Goal: Task Accomplishment & Management: Complete application form

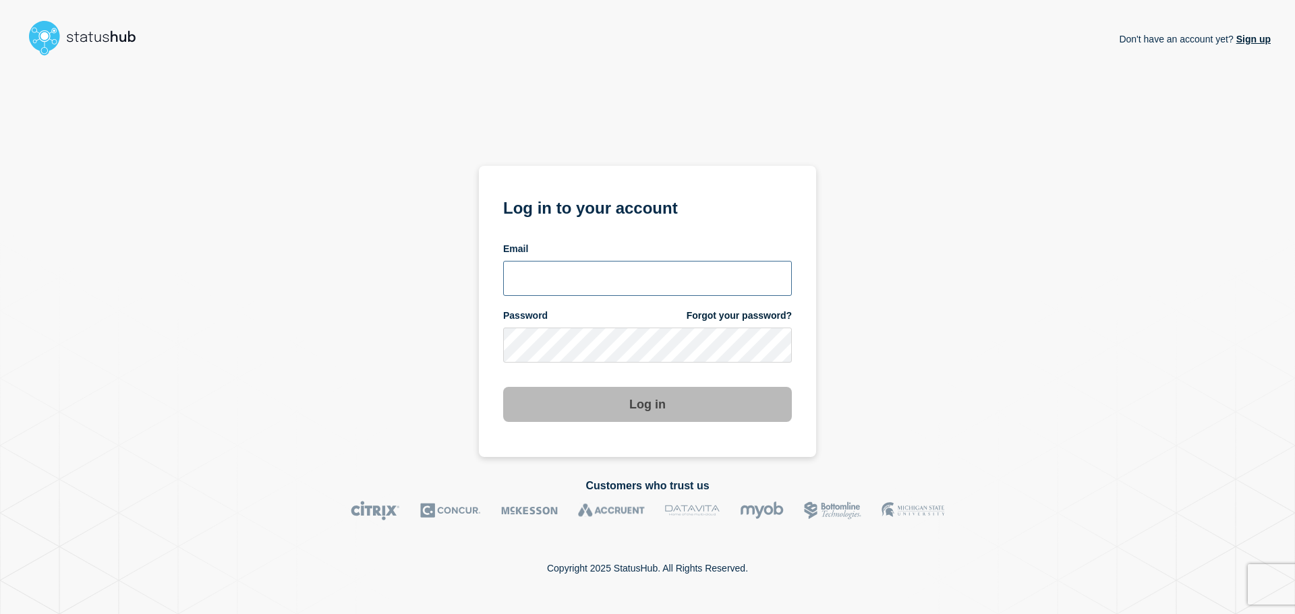
type input "[EMAIL_ADDRESS][PERSON_NAME][DOMAIN_NAME]"
drag, startPoint x: 720, startPoint y: 288, endPoint x: 725, endPoint y: 371, distance: 83.1
click at [720, 288] on input "ben.velasco@conexon.us" at bounding box center [647, 278] width 289 height 35
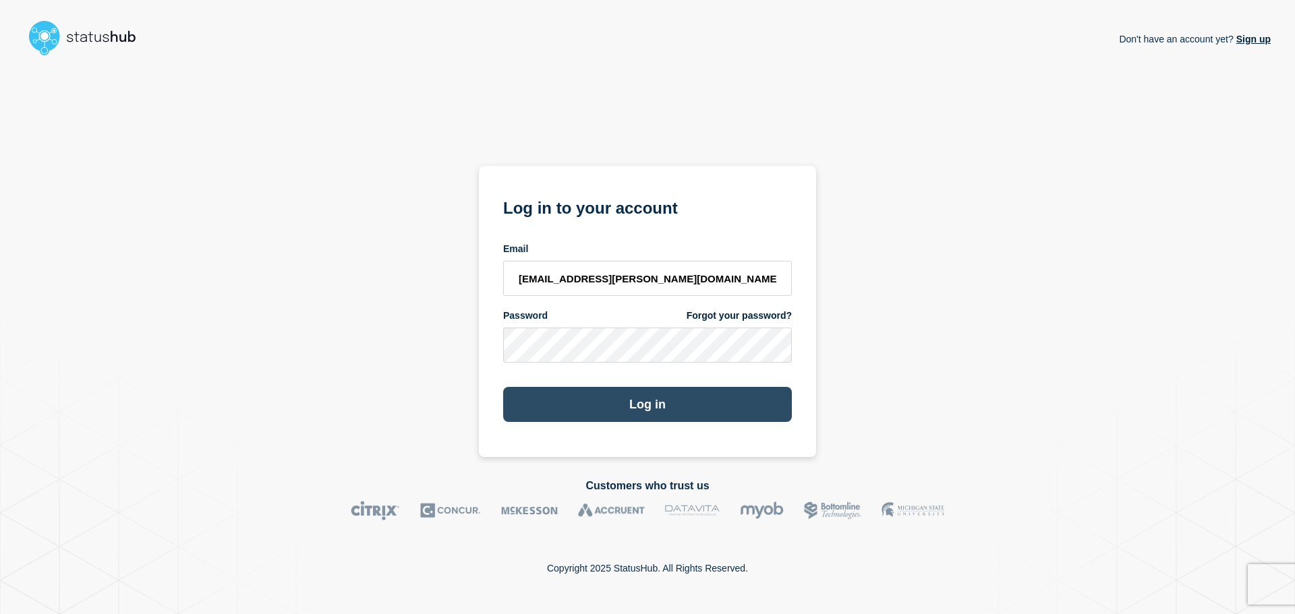
drag, startPoint x: 714, startPoint y: 435, endPoint x: 706, endPoint y: 415, distance: 20.9
click at [714, 435] on section "Log in to your account Email ben.velasco@conexon.us Password Forgot your passwo…" at bounding box center [647, 311] width 337 height 291
click at [705, 409] on button "Log in" at bounding box center [647, 404] width 289 height 35
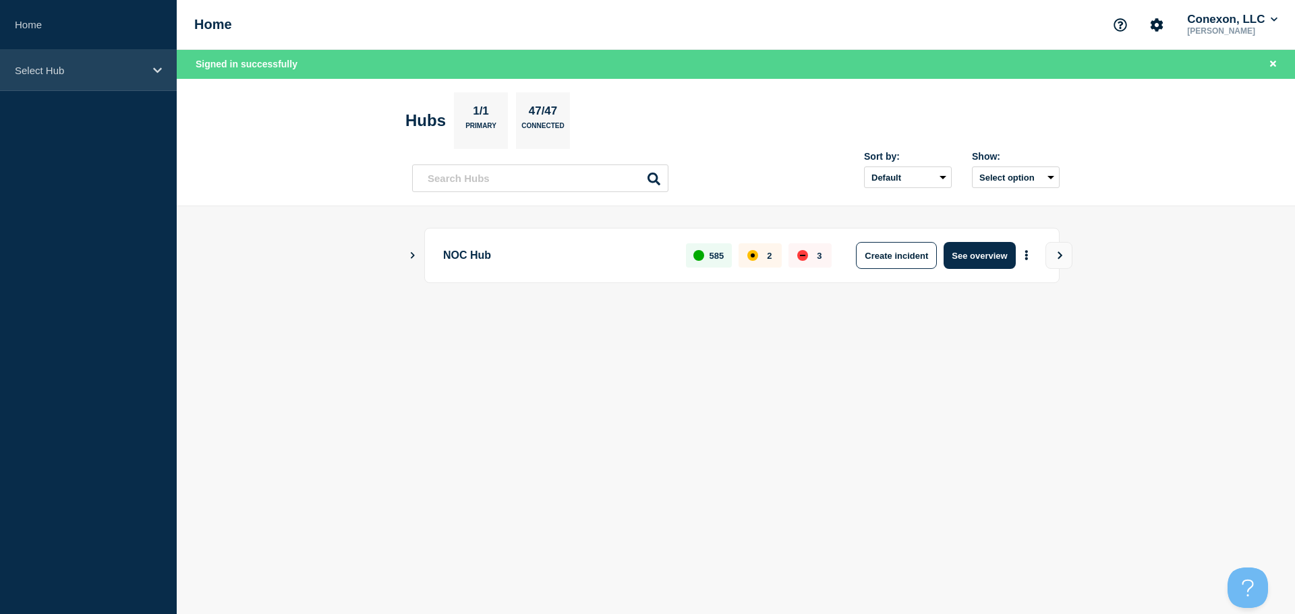
click at [105, 60] on div "Select Hub" at bounding box center [88, 70] width 177 height 41
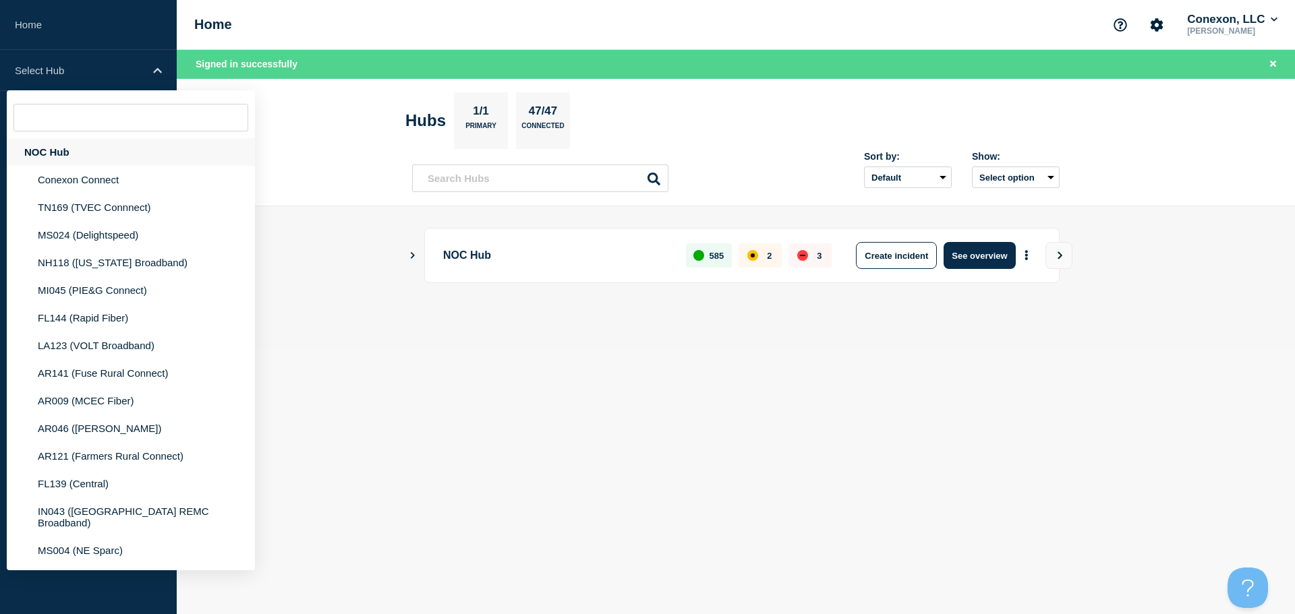
click at [90, 148] on div "NOC Hub" at bounding box center [131, 152] width 248 height 28
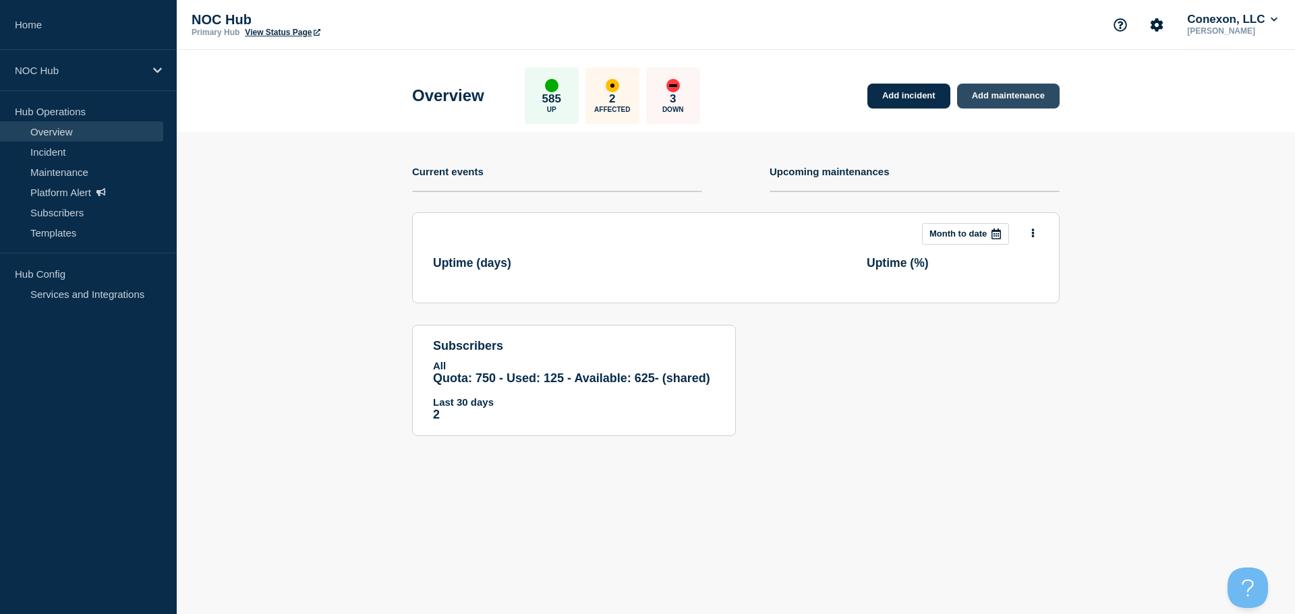
click at [998, 87] on link "Add maintenance" at bounding box center [1008, 96] width 103 height 25
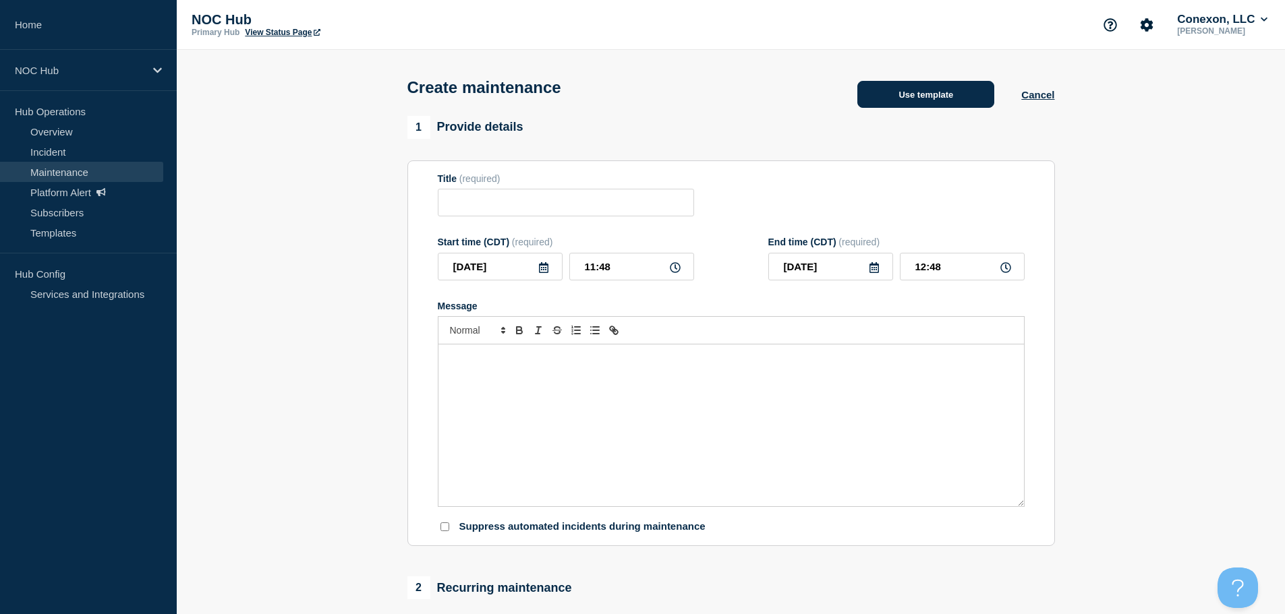
click at [927, 101] on button "Use template" at bounding box center [925, 94] width 137 height 27
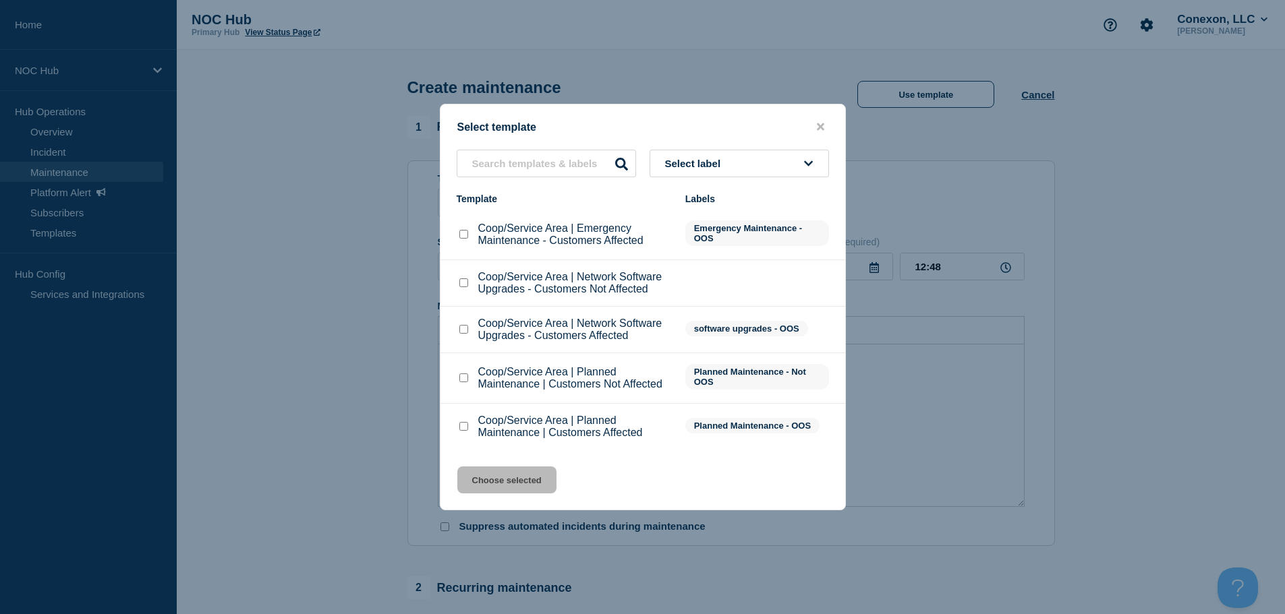
click at [463, 427] on input "Coop/Service Area | Planned Maintenance | Customers Affected checkbox" at bounding box center [463, 426] width 9 height 9
checkbox input "true"
click at [501, 488] on button "Choose selected" at bounding box center [506, 480] width 99 height 27
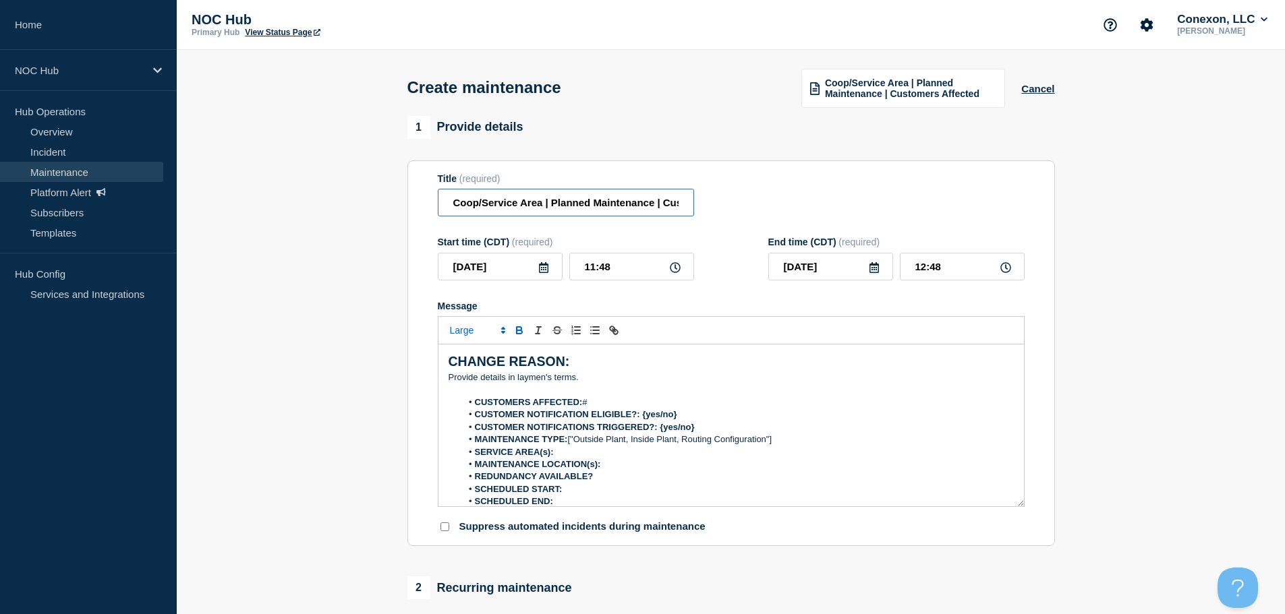
drag, startPoint x: 542, startPoint y: 202, endPoint x: 429, endPoint y: 214, distance: 113.3
click at [426, 219] on section "Title (required) Coop/Service Area | Planned Maintenance | Customers Affected S…" at bounding box center [731, 354] width 648 height 386
type input "MI045 [GEOGRAPHIC_DATA] | Planned Maintenance | Customers Affected"
drag, startPoint x: 610, startPoint y: 268, endPoint x: 534, endPoint y: 274, distance: 76.4
click at [538, 278] on div "[DATE] 11:48" at bounding box center [566, 267] width 256 height 28
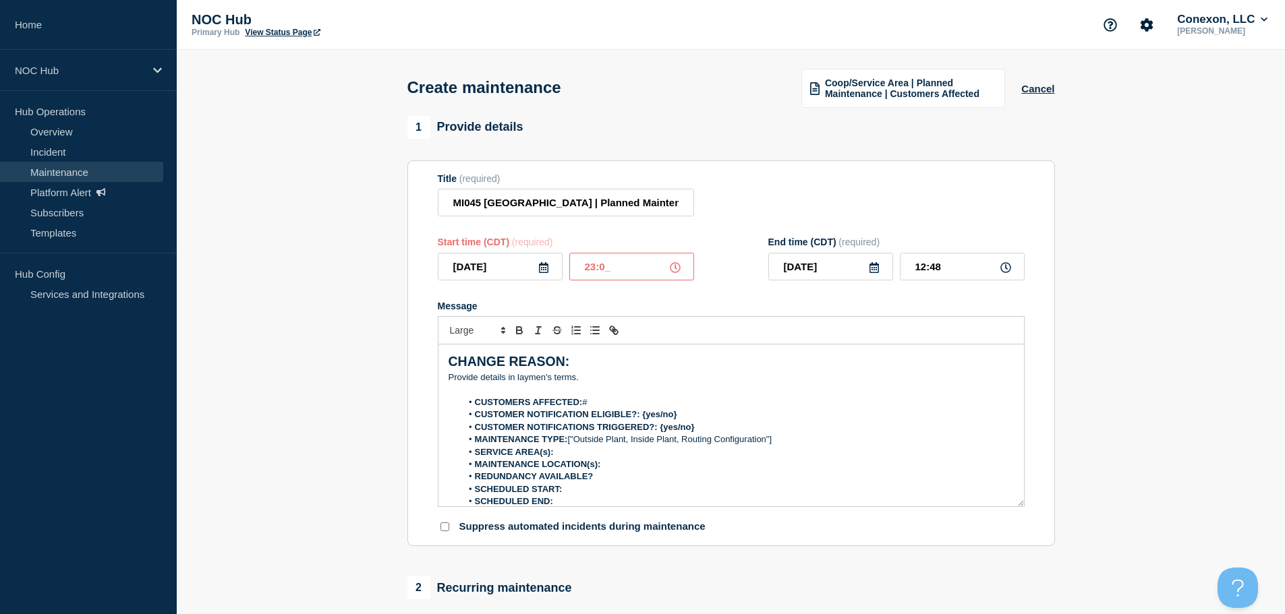
type input "23:00"
type input "[DATE]"
type input "05:00"
drag, startPoint x: 592, startPoint y: 387, endPoint x: 367, endPoint y: 333, distance: 231.0
click at [366, 337] on section "1 Provide details Title (required) MI045 [GEOGRAPHIC_DATA] | Planned Maintenanc…" at bounding box center [731, 584] width 1108 height 936
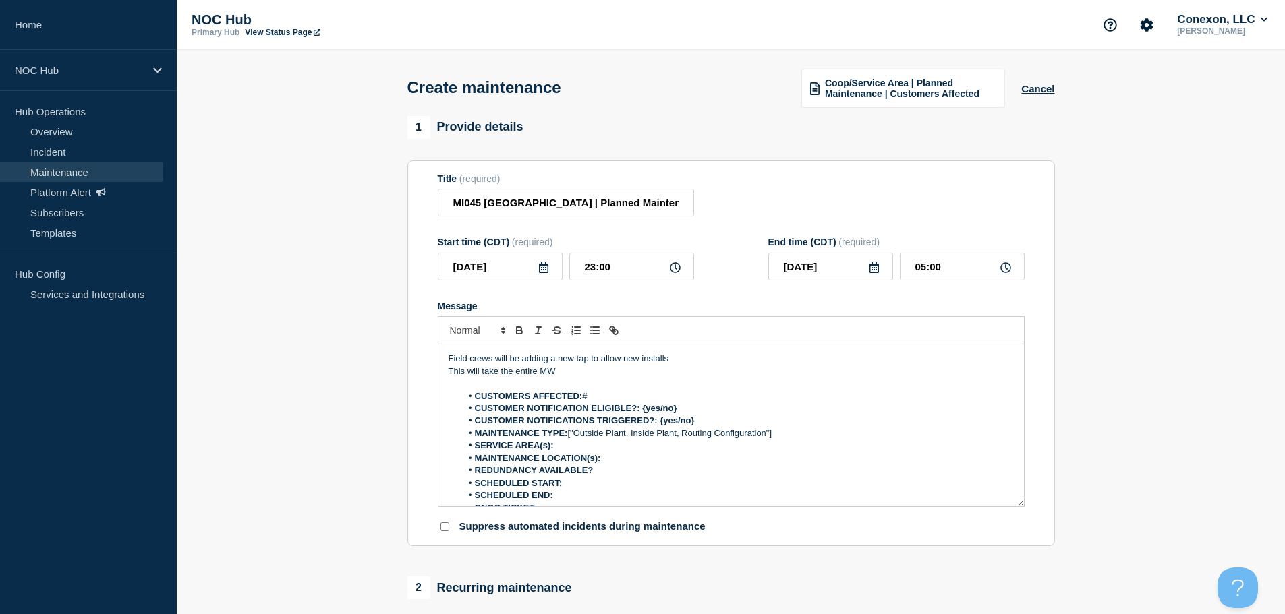
click at [617, 400] on li "CUSTOMERS AFFECTED: #" at bounding box center [737, 397] width 552 height 12
drag, startPoint x: 698, startPoint y: 413, endPoint x: 641, endPoint y: 408, distance: 56.9
click at [641, 408] on li "CUSTOMER NOTIFICATION ELIGIBLE?: {yes/no}" at bounding box center [737, 409] width 552 height 12
drag, startPoint x: 708, startPoint y: 426, endPoint x: 658, endPoint y: 426, distance: 49.9
click at [658, 426] on li "CUSTOMER NOTIFICATIONS TRIGGERED?: {yes/no}" at bounding box center [737, 421] width 552 height 12
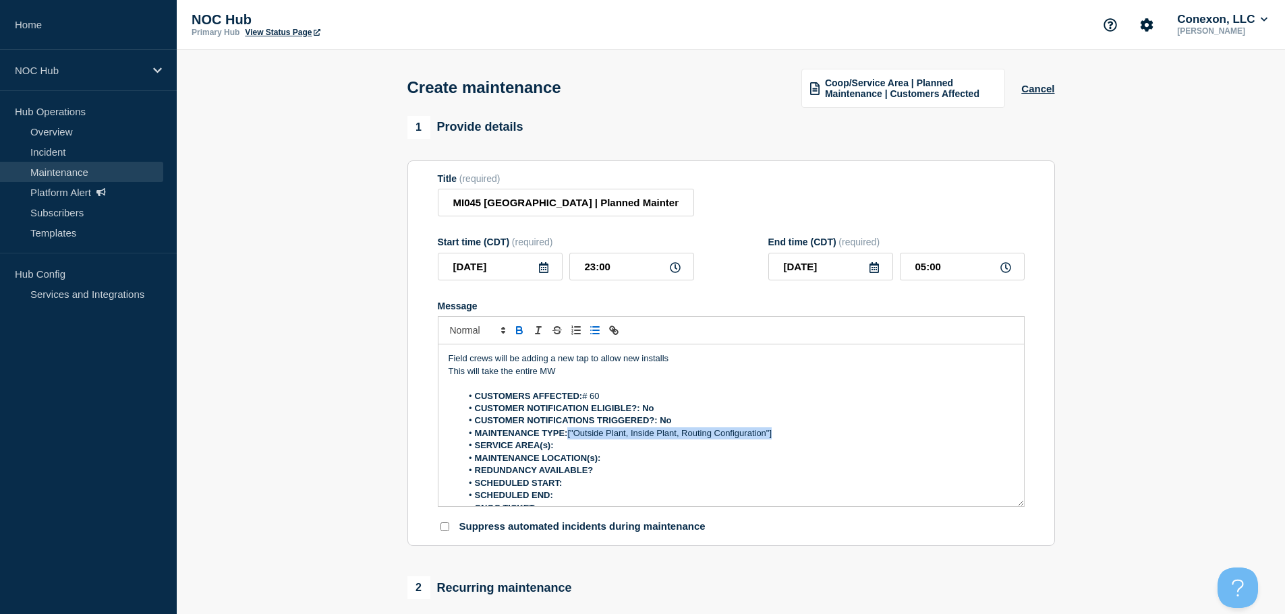
drag, startPoint x: 784, startPoint y: 438, endPoint x: 569, endPoint y: 442, distance: 215.2
click at [569, 440] on li "MAINTENANCE TYPE: ["Outside Plant, Inside Plant, Routing Configuration"]" at bounding box center [737, 434] width 552 height 12
click at [602, 438] on strong "MAINTENANCE TYPE: Outside plant" at bounding box center [551, 433] width 152 height 10
drag, startPoint x: 620, startPoint y: 434, endPoint x: 612, endPoint y: 440, distance: 9.7
click at [588, 437] on strong "MAINTENANCE TYPE: Outside plant" at bounding box center [551, 433] width 152 height 10
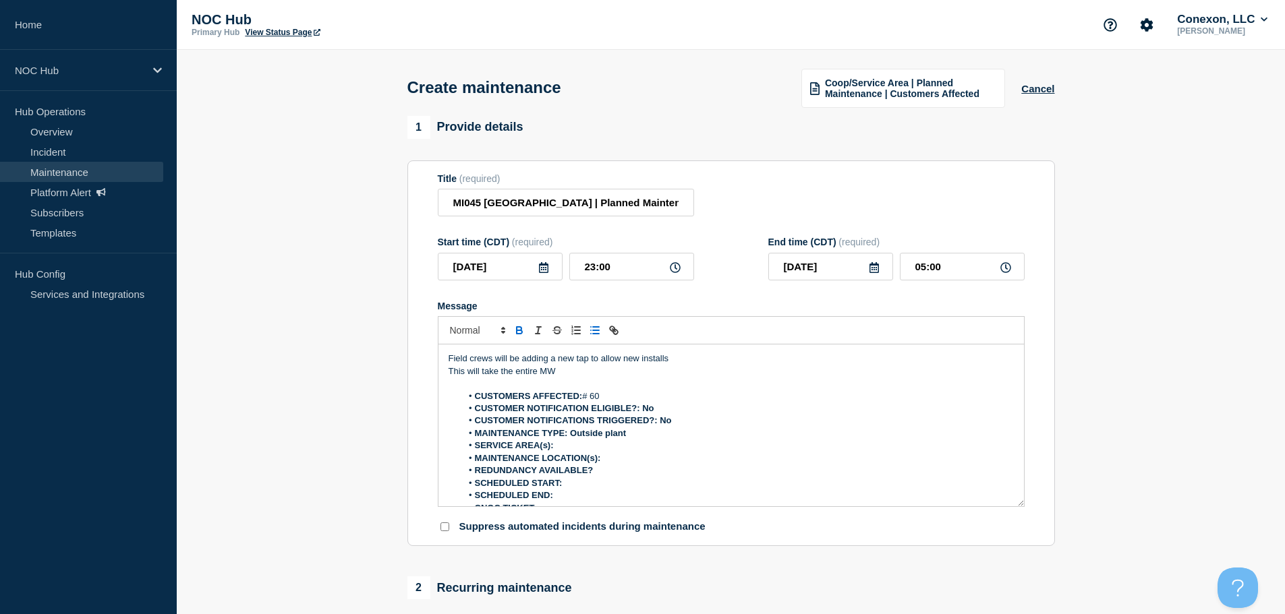
click at [621, 438] on strong "MAINTENANCE TYPE: Outside plant" at bounding box center [551, 433] width 152 height 10
drag, startPoint x: 634, startPoint y: 438, endPoint x: 569, endPoint y: 441, distance: 65.5
click at [569, 440] on li "MAINTENANCE TYPE: Outside plant" at bounding box center [737, 434] width 552 height 12
click at [560, 452] on li "SERVICE AREA(s):" at bounding box center [737, 446] width 552 height 12
drag, startPoint x: 631, startPoint y: 491, endPoint x: 695, endPoint y: 484, distance: 64.4
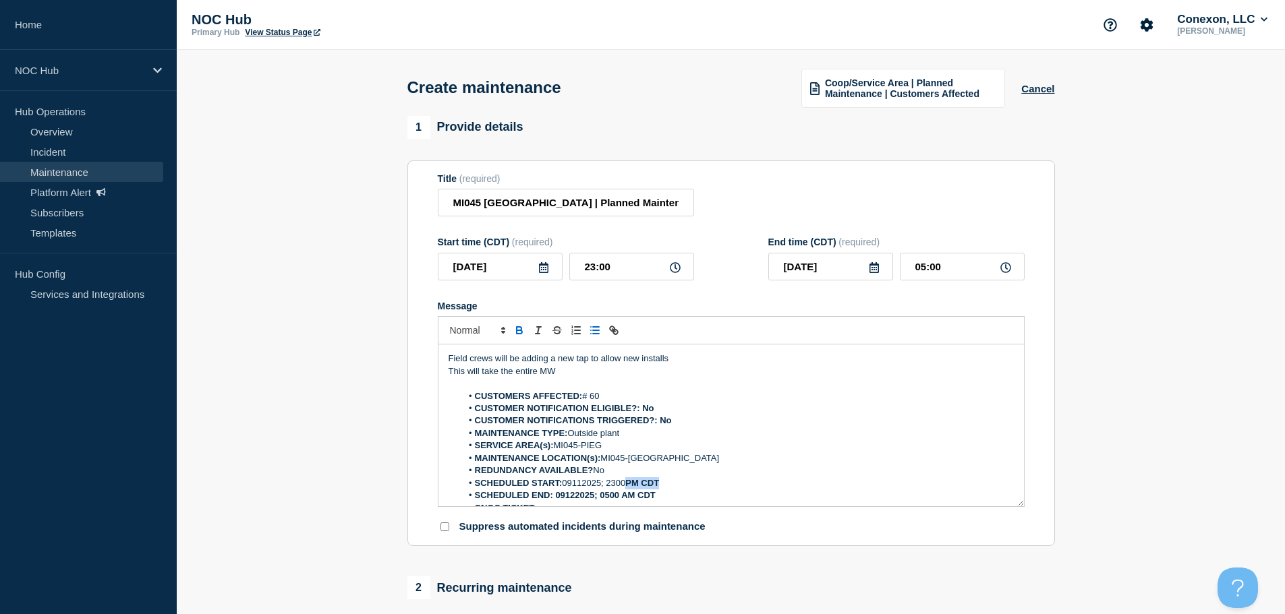
click at [695, 484] on li "SCHEDULED START: 09112025; 2300 PM CDT" at bounding box center [737, 484] width 552 height 12
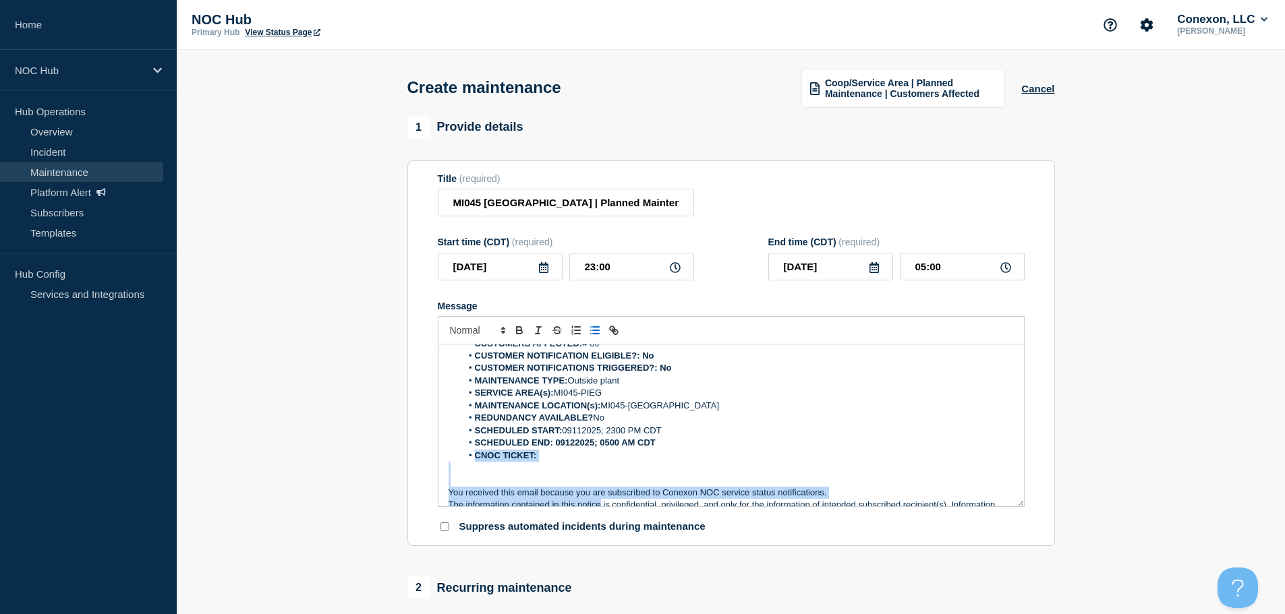
scroll to position [69, 0]
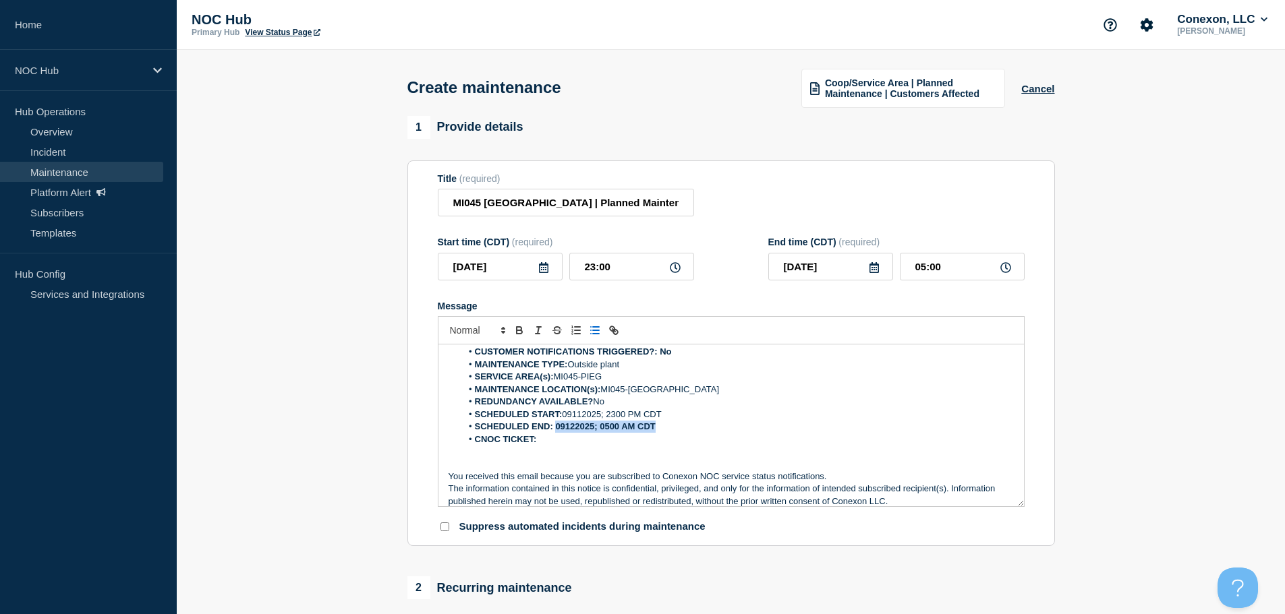
drag, startPoint x: 678, startPoint y: 494, endPoint x: 555, endPoint y: 432, distance: 137.5
click at [555, 432] on li "SCHEDULED END: 09122025; 0500 AM CDT" at bounding box center [737, 427] width 552 height 12
click at [554, 443] on li "CNOC TICKET:" at bounding box center [737, 440] width 552 height 12
click at [771, 149] on div "1 Provide details Title (required) MI045 [GEOGRAPHIC_DATA] | Planned Maintenanc…" at bounding box center [731, 331] width 648 height 431
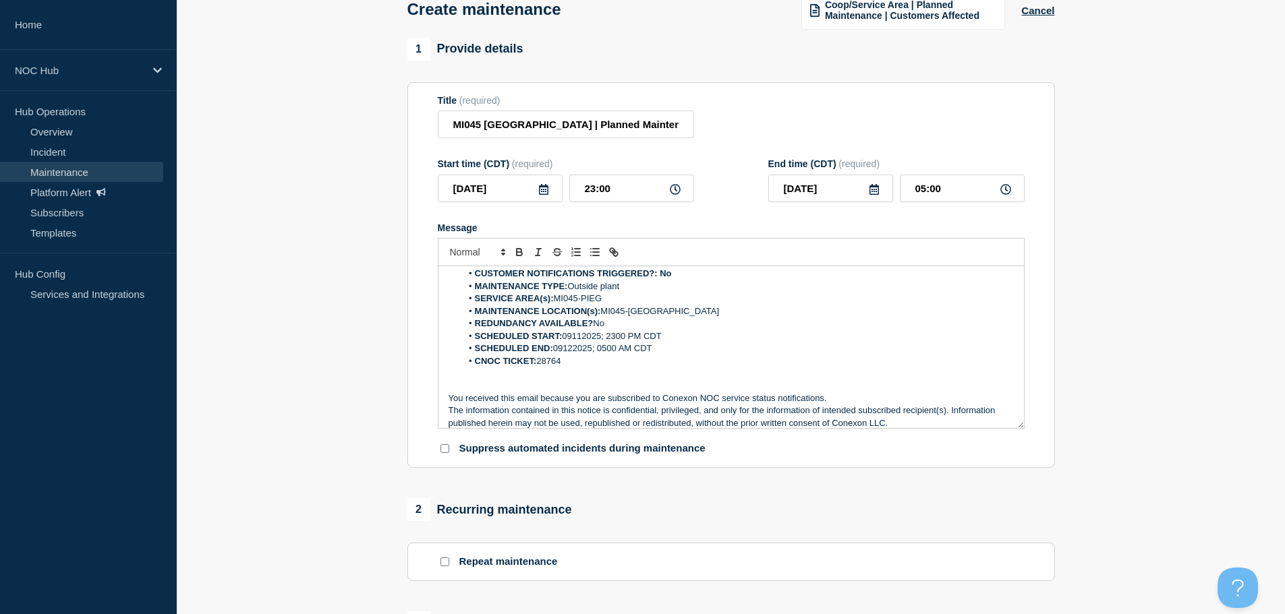
scroll to position [405, 0]
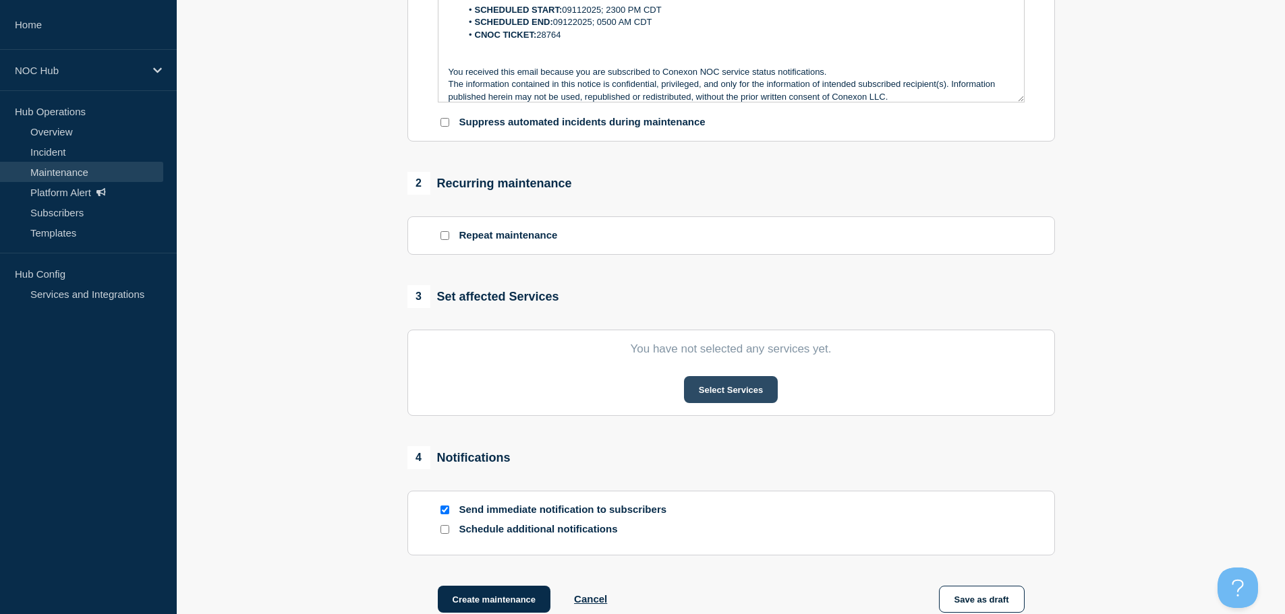
click at [742, 401] on button "Select Services" at bounding box center [731, 389] width 94 height 27
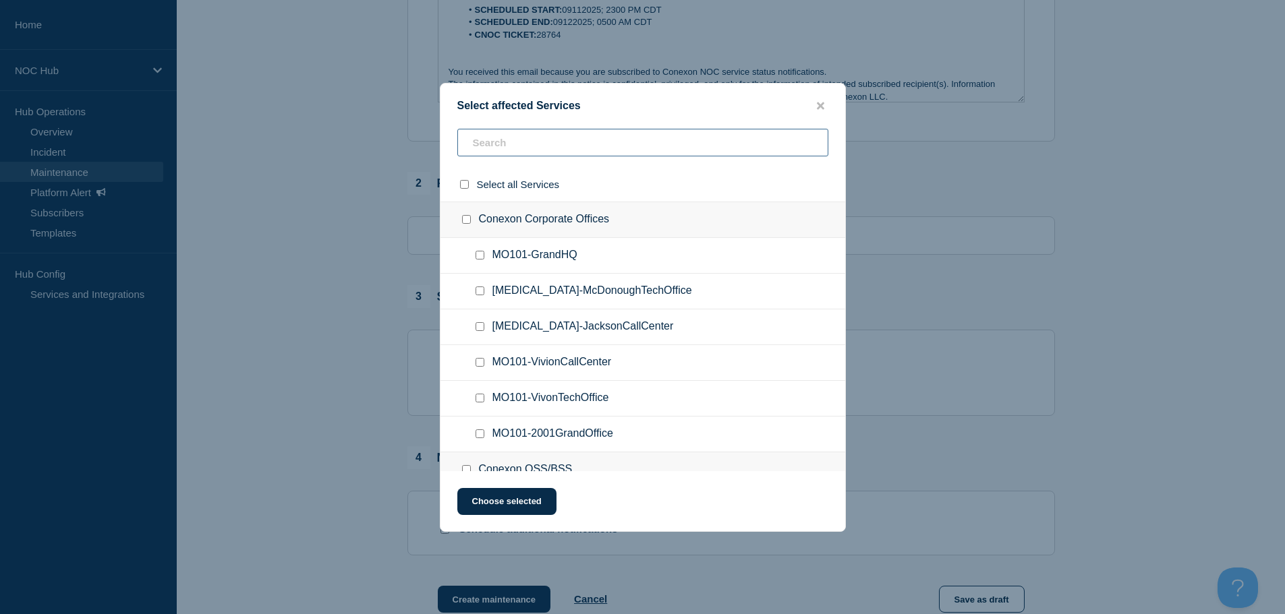
click at [534, 147] on input "text" at bounding box center [642, 143] width 371 height 28
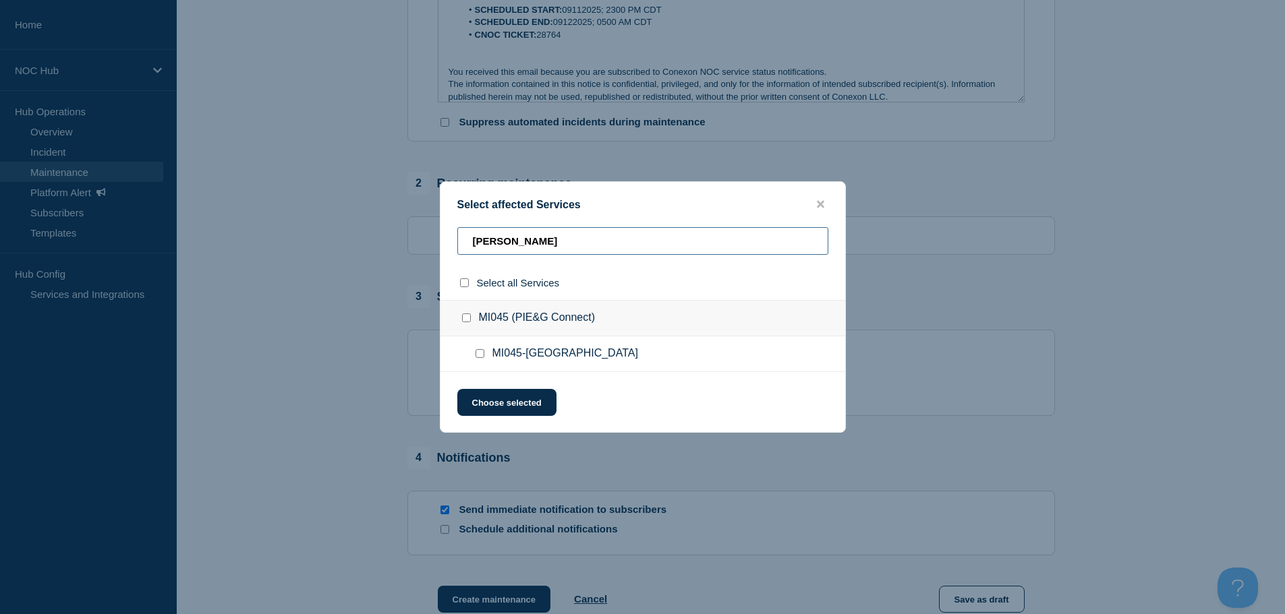
type input "[PERSON_NAME]"
click at [485, 355] on div at bounding box center [483, 353] width 20 height 13
click at [478, 355] on input "MI045-MILLERSBURG checkbox" at bounding box center [480, 353] width 9 height 9
checkbox input "true"
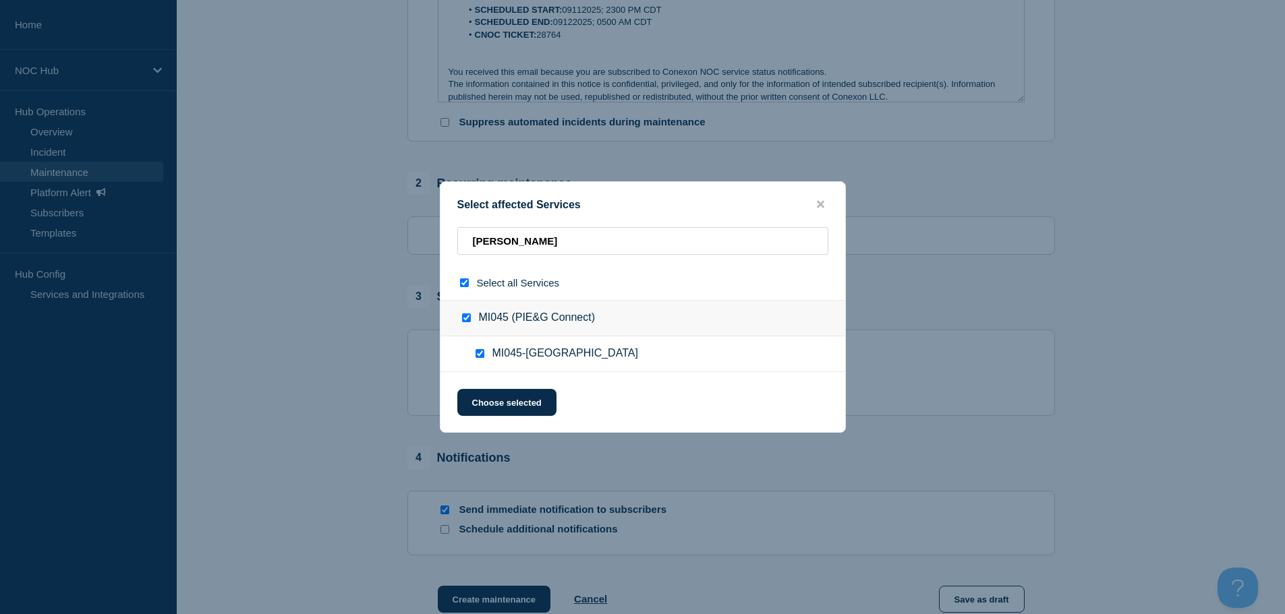
checkbox input "true"
click at [498, 399] on button "Choose selected" at bounding box center [506, 402] width 99 height 27
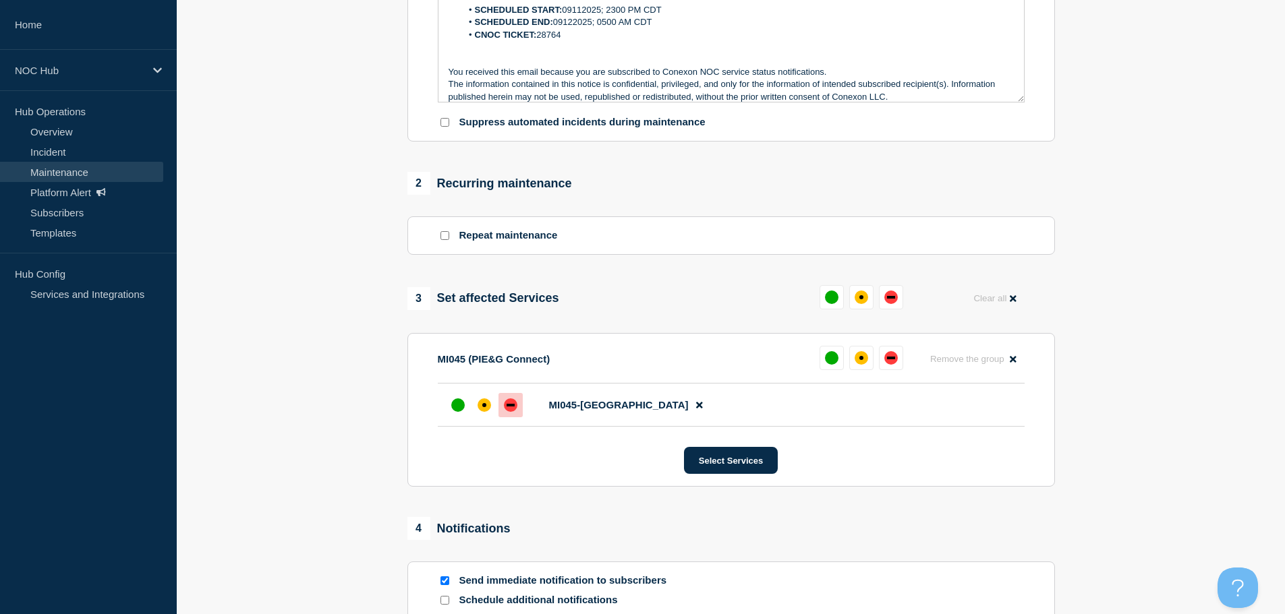
click at [517, 418] on div at bounding box center [510, 405] width 24 height 24
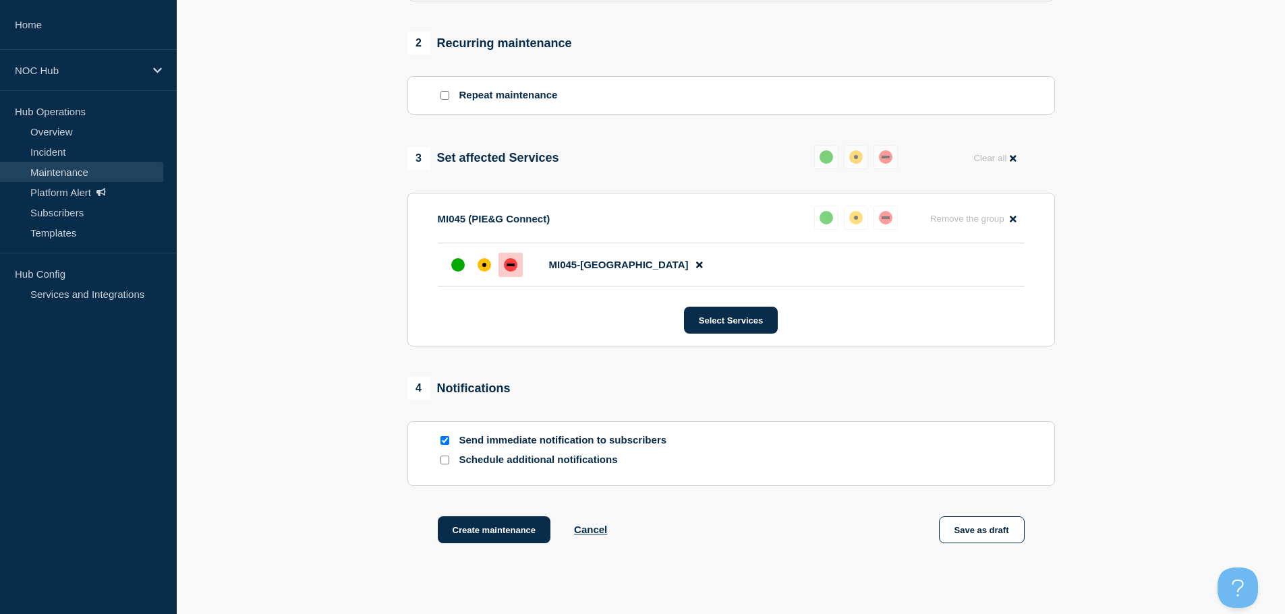
scroll to position [633, 0]
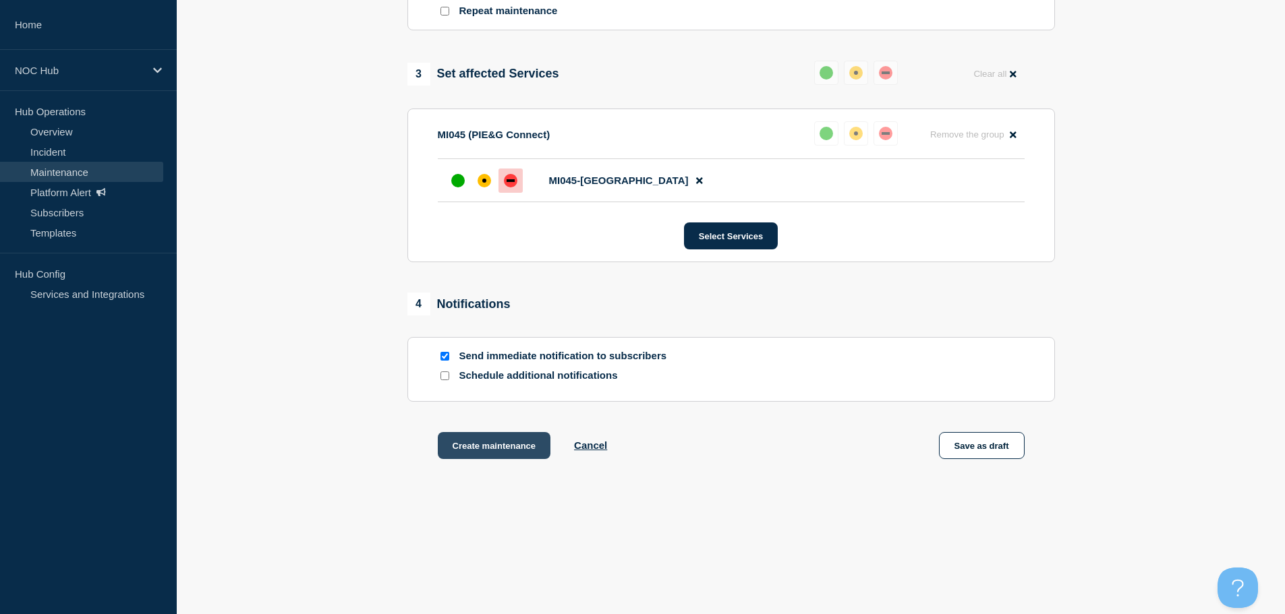
click at [502, 452] on button "Create maintenance" at bounding box center [494, 445] width 113 height 27
